Goal: Information Seeking & Learning: Find specific fact

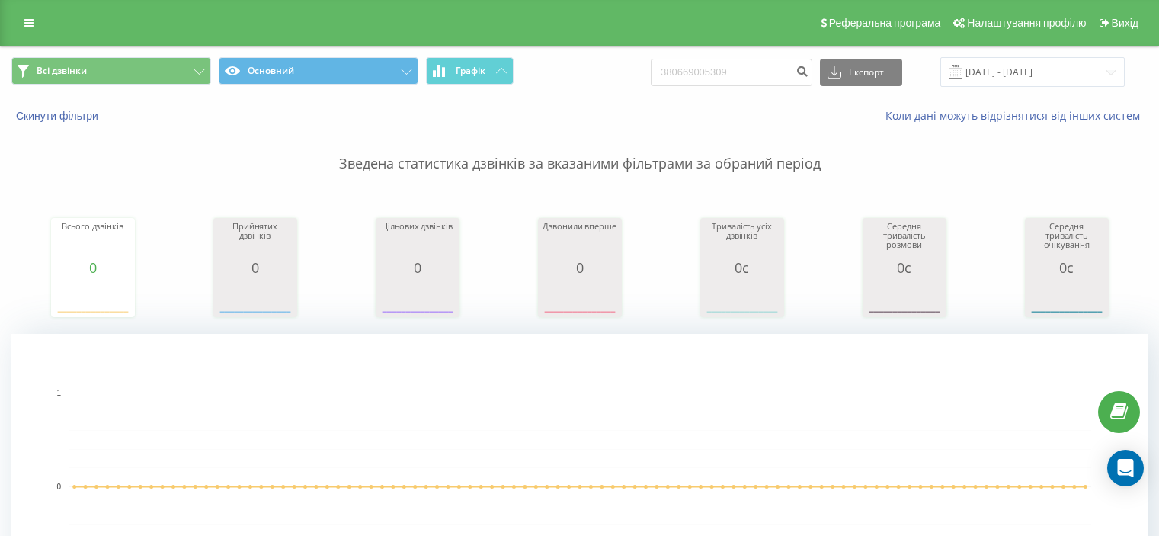
click at [714, 67] on input "380669005309" at bounding box center [732, 72] width 162 height 27
type input "380631532288"
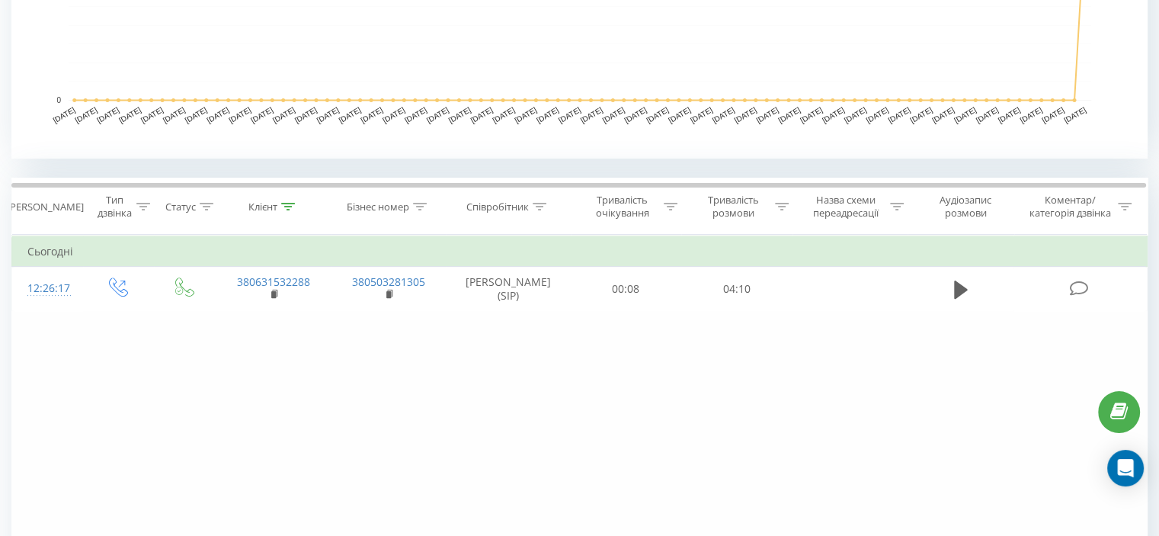
scroll to position [534, 0]
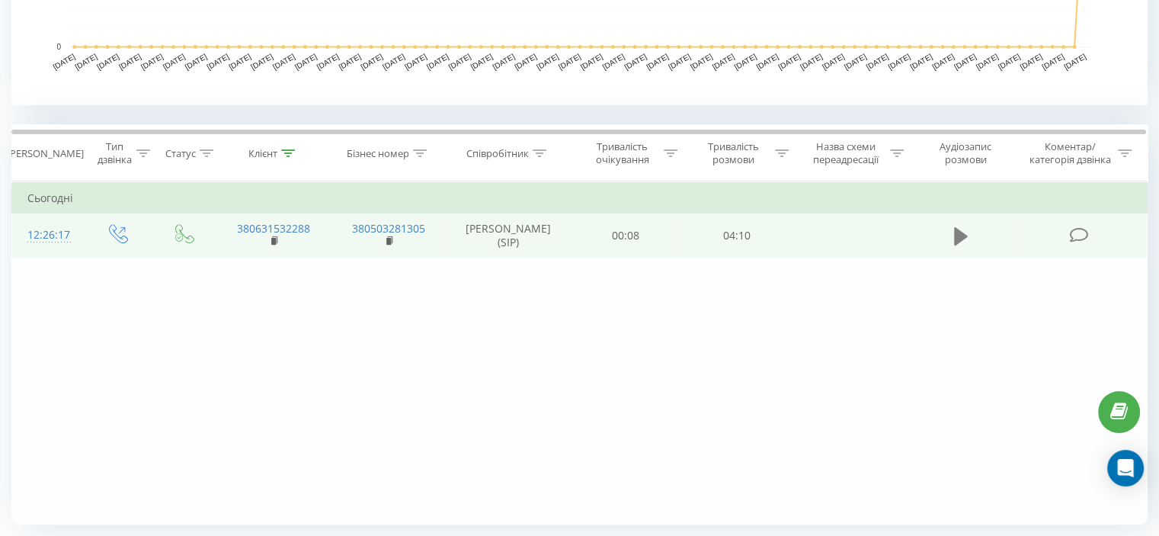
click at [958, 236] on icon at bounding box center [961, 235] width 14 height 18
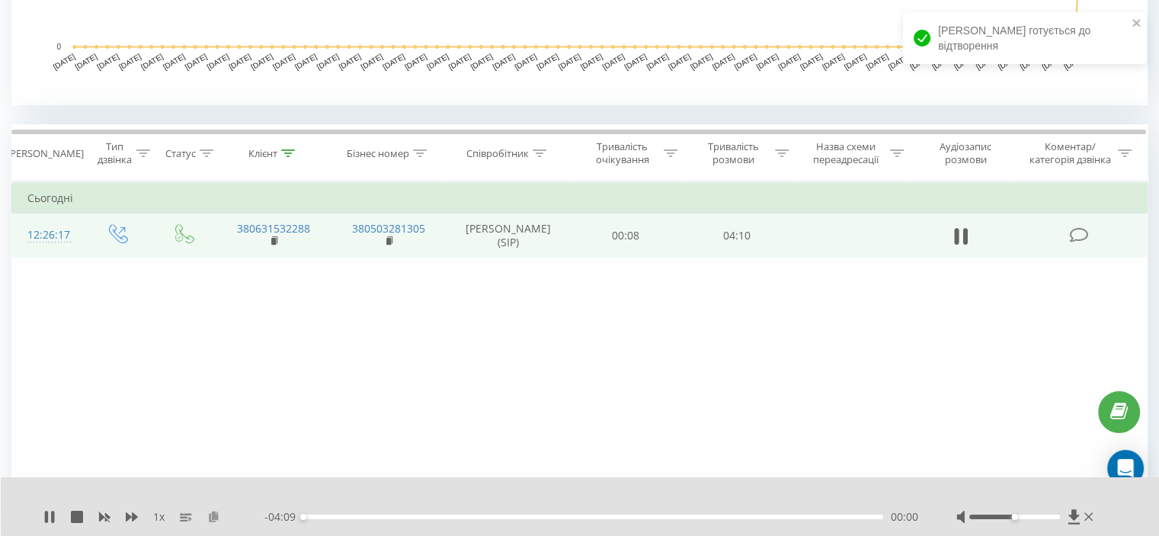
click at [217, 518] on icon at bounding box center [213, 516] width 13 height 11
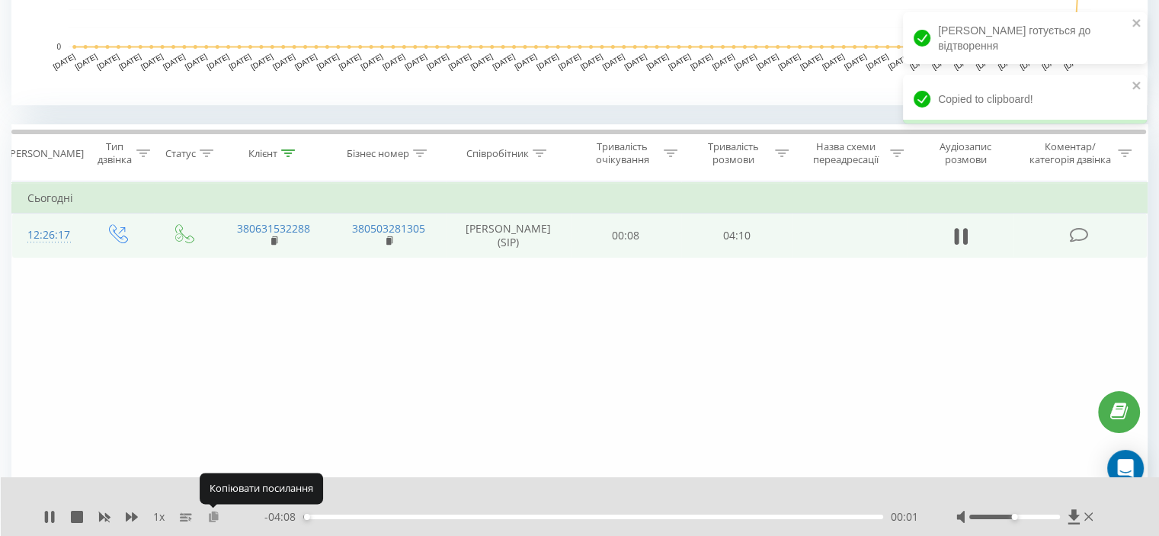
click at [213, 518] on icon at bounding box center [213, 516] width 13 height 11
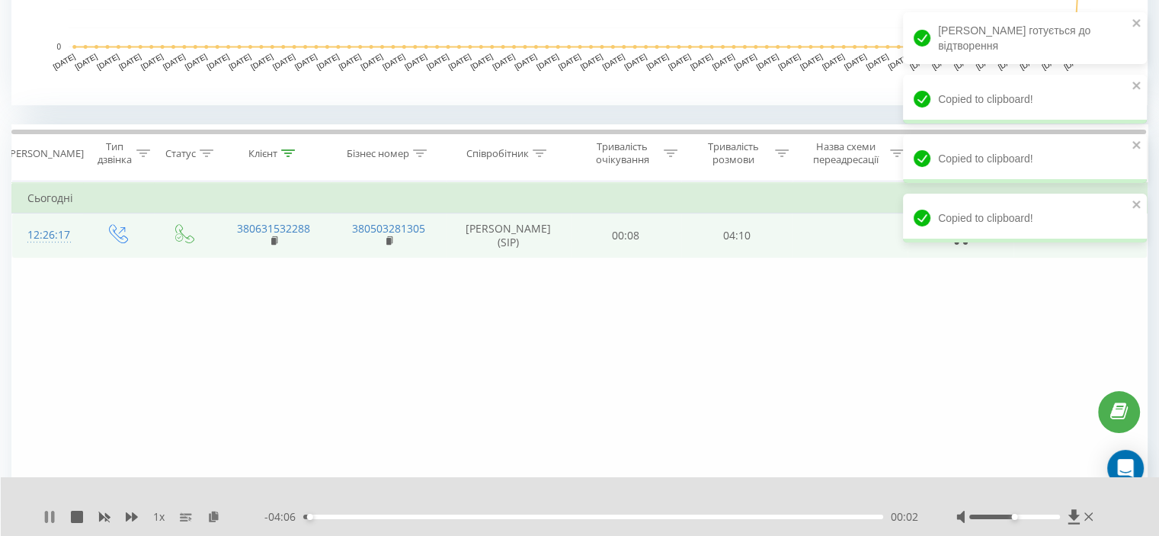
click at [52, 518] on icon at bounding box center [52, 517] width 3 height 12
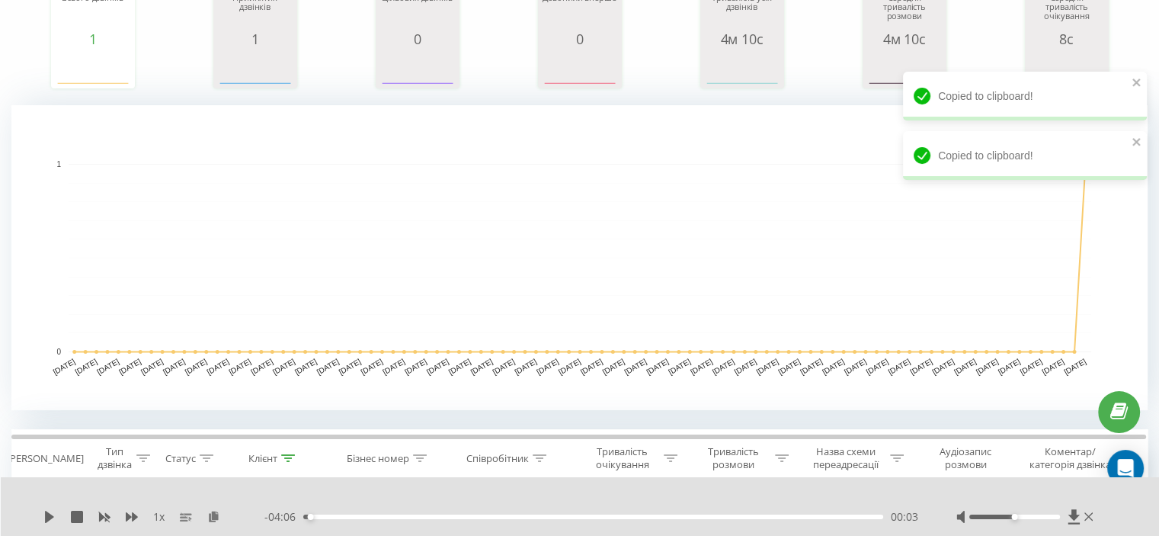
scroll to position [0, 0]
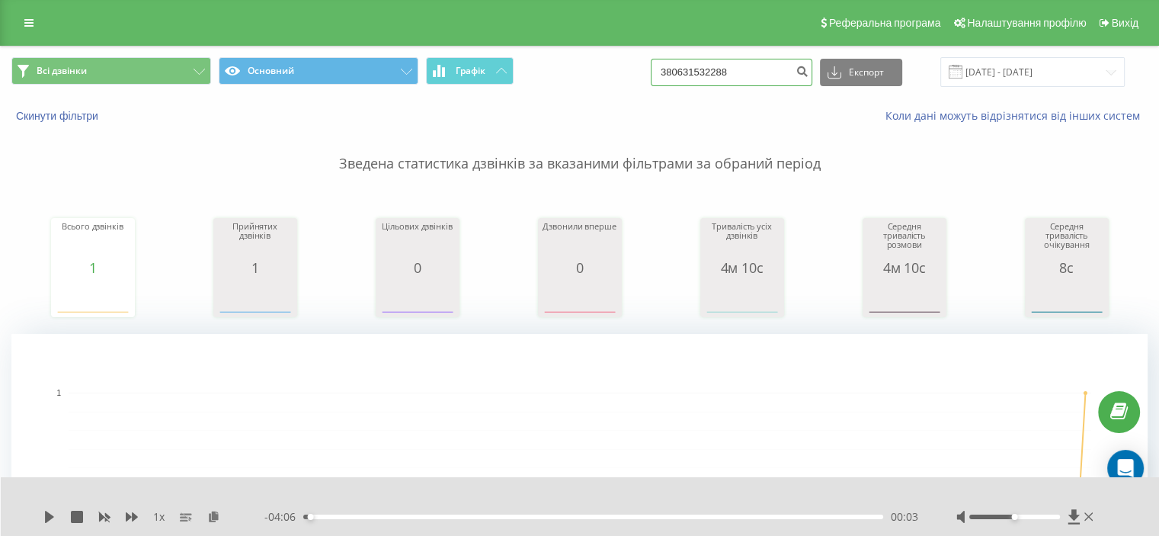
click at [749, 73] on input "380631532288" at bounding box center [732, 72] width 162 height 27
paste input "99049065"
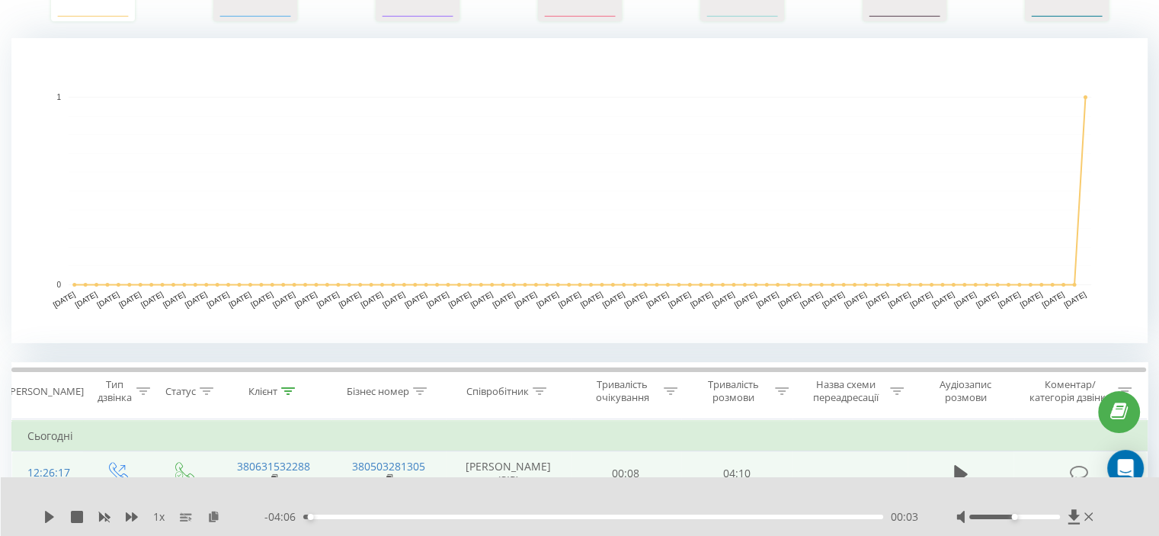
scroll to position [305, 0]
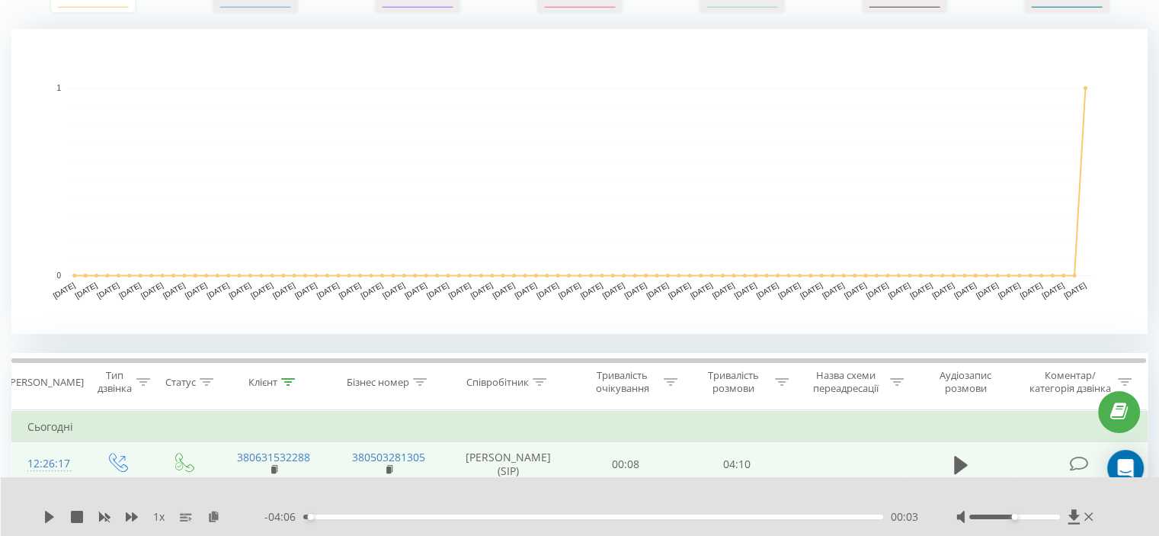
type input "380990490658"
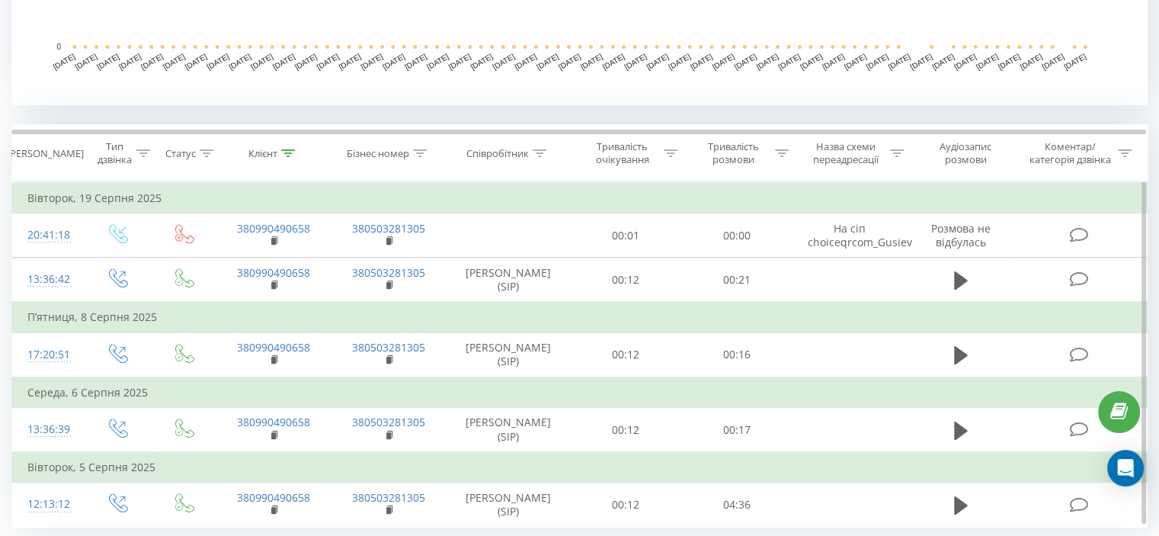
scroll to position [579, 0]
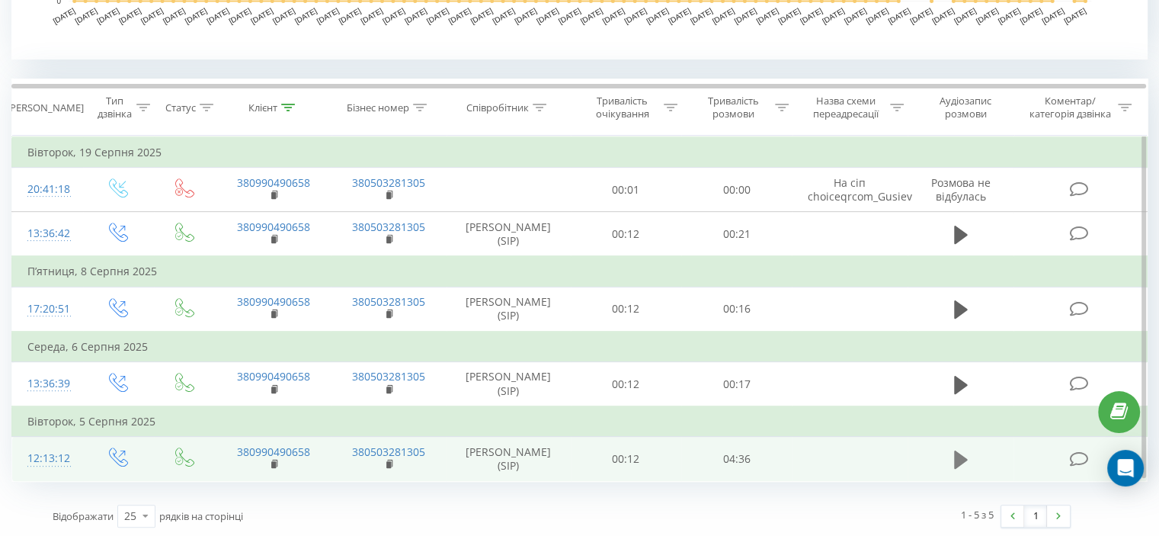
click at [957, 456] on icon at bounding box center [961, 459] width 14 height 18
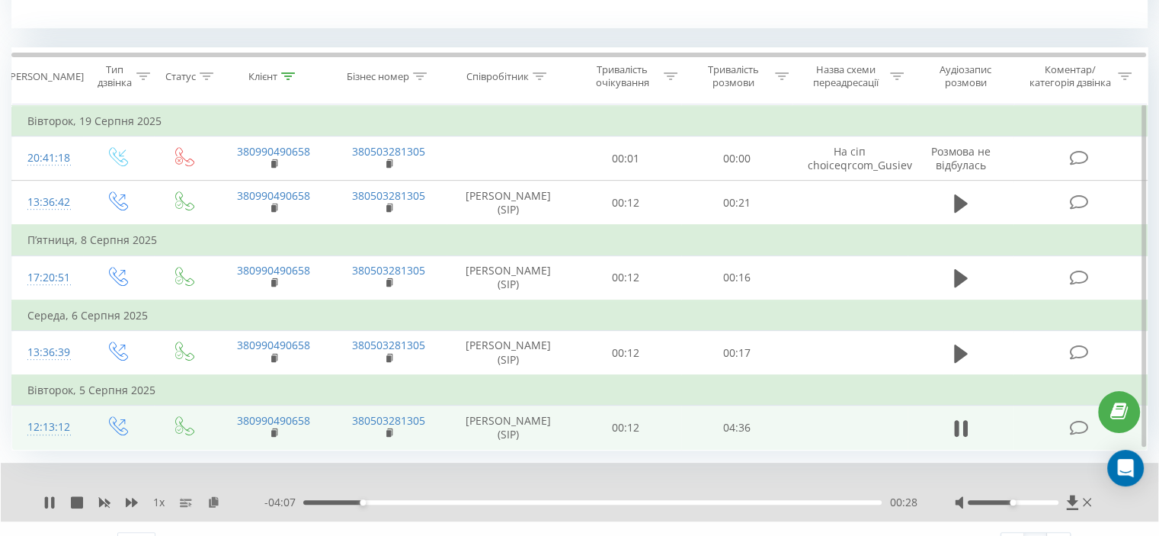
scroll to position [637, 0]
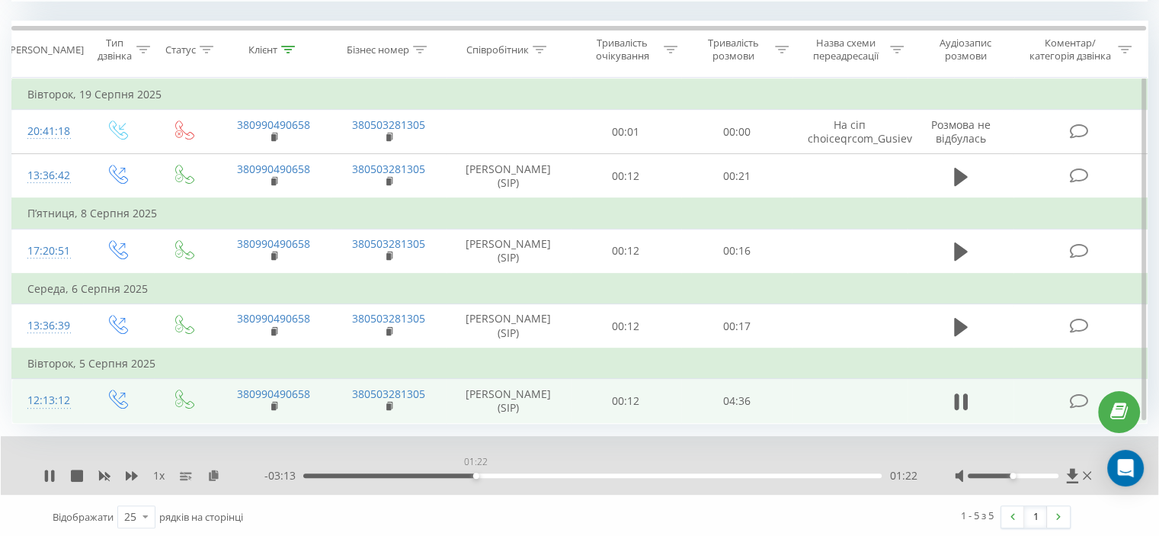
click at [476, 473] on div "01:22" at bounding box center [592, 475] width 579 height 5
click at [541, 473] on div "01:22" at bounding box center [592, 475] width 579 height 5
click at [668, 473] on div "02:53" at bounding box center [592, 475] width 579 height 5
drag, startPoint x: 769, startPoint y: 471, endPoint x: 827, endPoint y: 473, distance: 58.0
click at [770, 473] on div "03:42" at bounding box center [592, 475] width 579 height 5
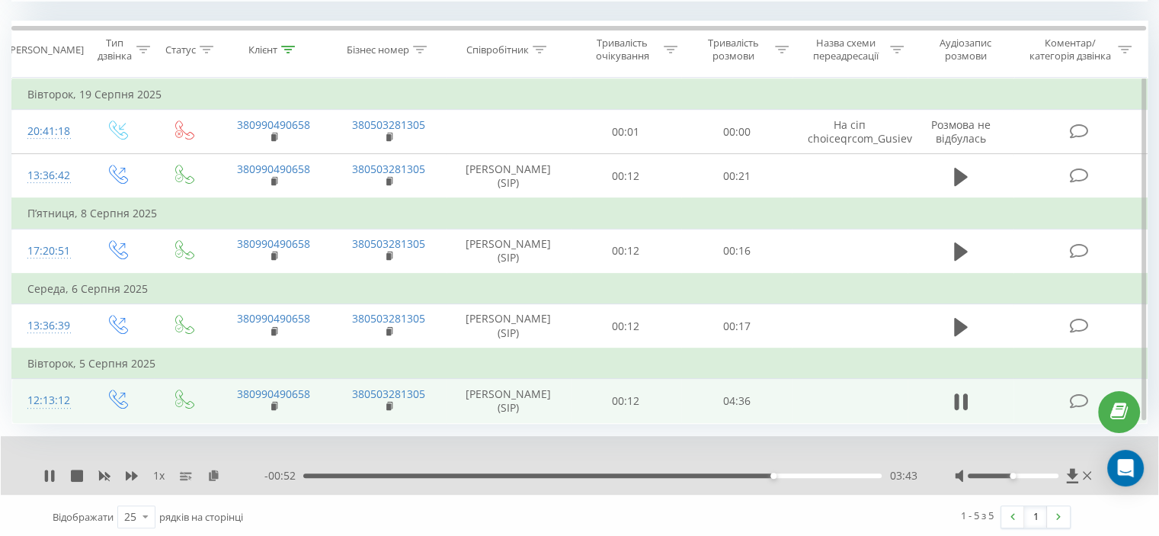
click at [866, 473] on div "03:43" at bounding box center [592, 475] width 579 height 5
click at [835, 473] on div "04:31" at bounding box center [592, 475] width 579 height 5
click at [216, 474] on icon at bounding box center [213, 475] width 13 height 11
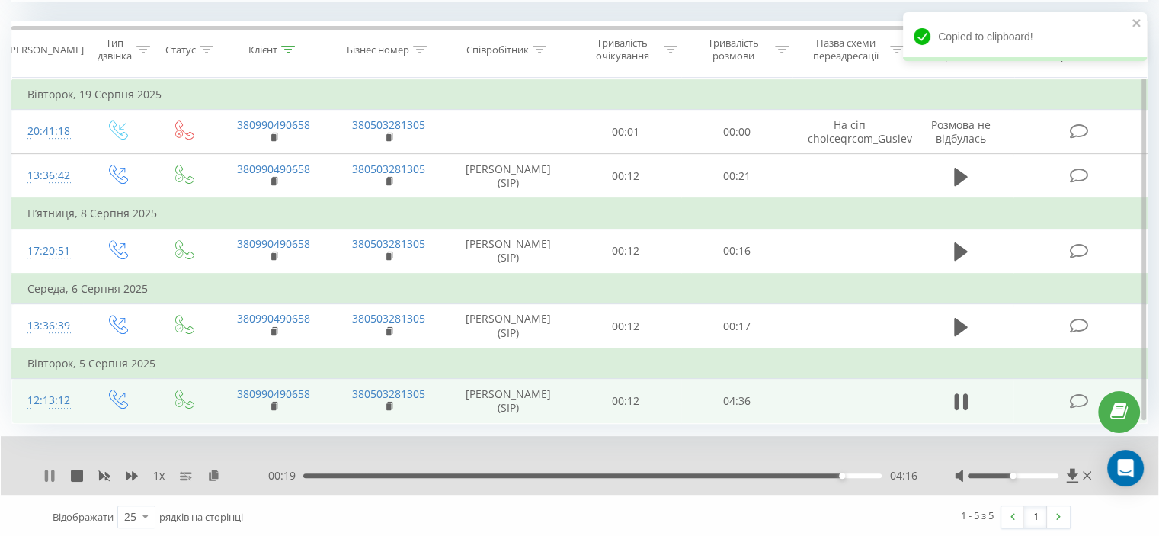
click at [49, 472] on icon at bounding box center [49, 476] width 12 height 12
